Goal: Check status: Check status

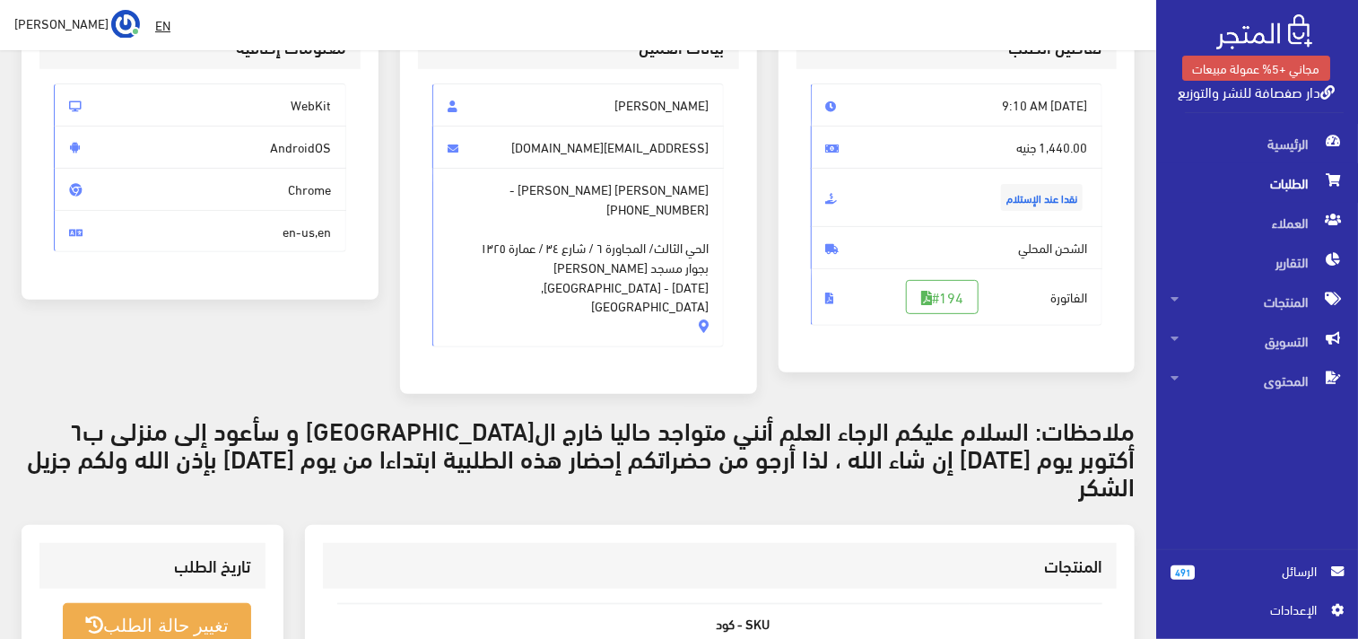
scroll to position [159, 0]
click at [1254, 586] on link "491 الرسائل" at bounding box center [1257, 580] width 173 height 39
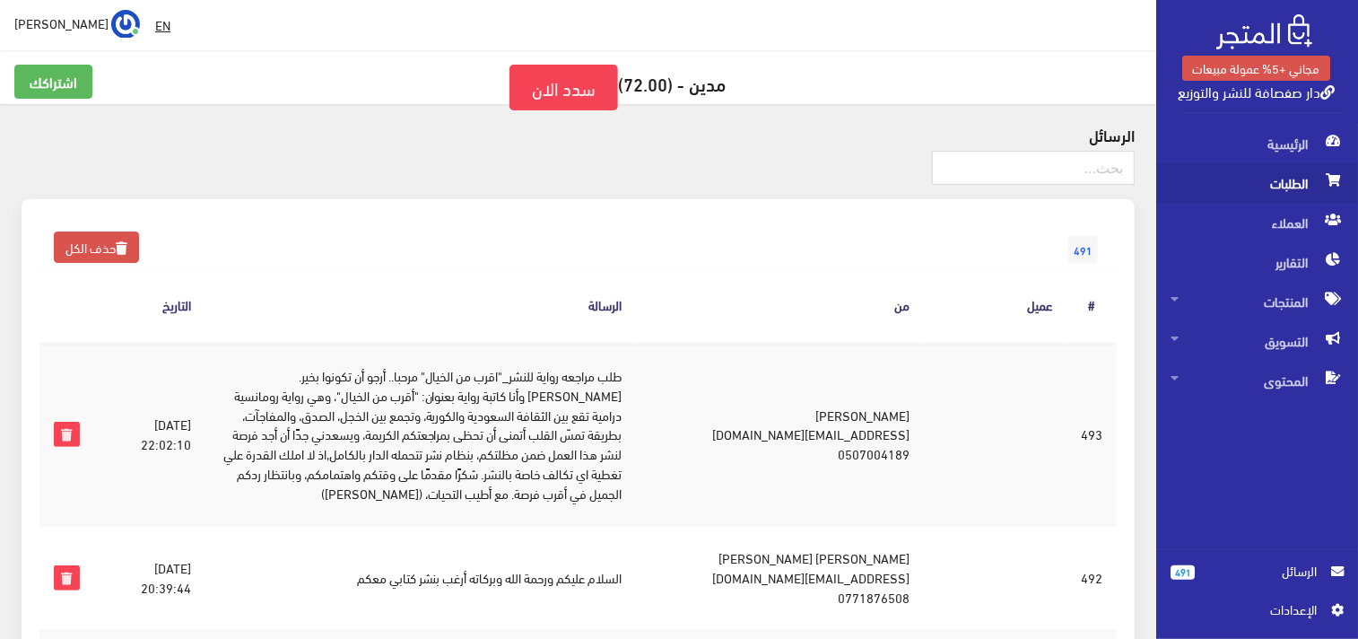
click at [1287, 167] on span "الطلبات" at bounding box center [1257, 182] width 173 height 39
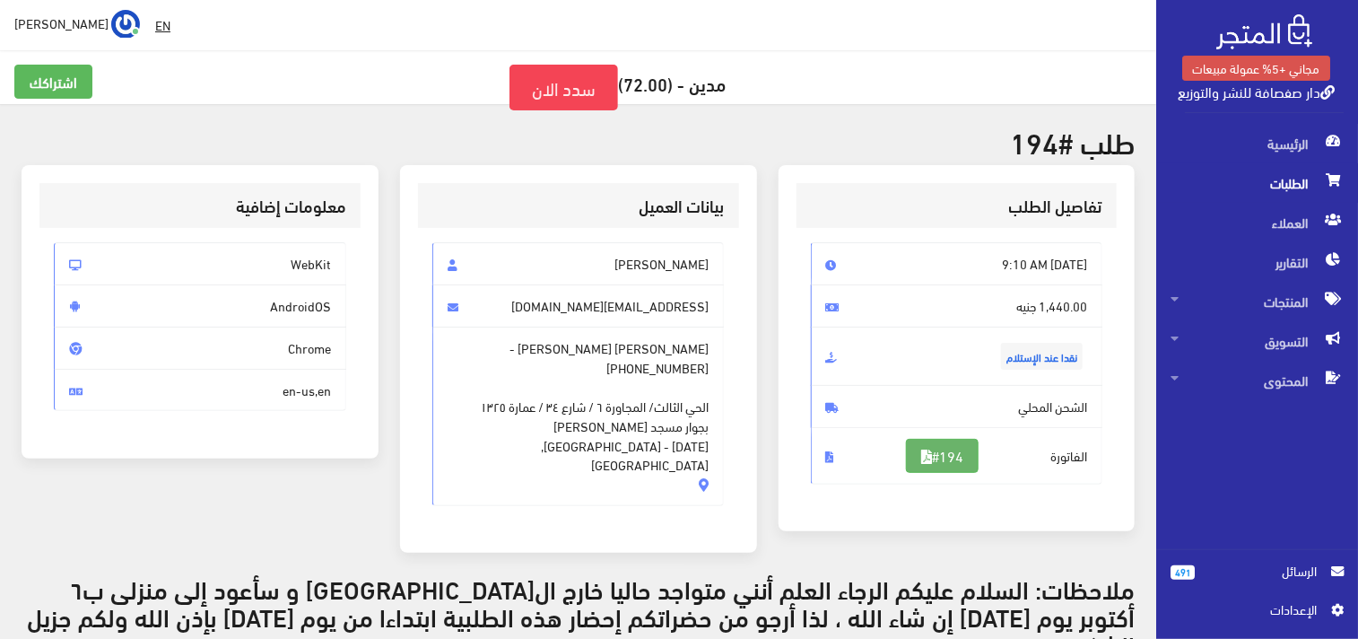
click at [943, 451] on link "#194" at bounding box center [942, 456] width 73 height 34
click at [1277, 563] on span "الرسائل" at bounding box center [1263, 571] width 108 height 20
